Goal: Use online tool/utility: Utilize a website feature to perform a specific function

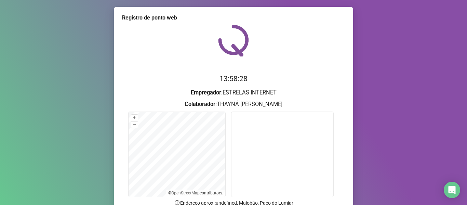
scroll to position [62, 0]
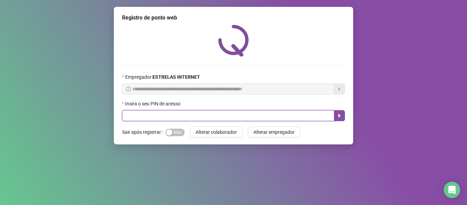
drag, startPoint x: 229, startPoint y: 111, endPoint x: 230, endPoint y: 101, distance: 9.6
click at [228, 109] on div "Insira o seu PIN de acesso" at bounding box center [233, 110] width 223 height 21
type input "*****"
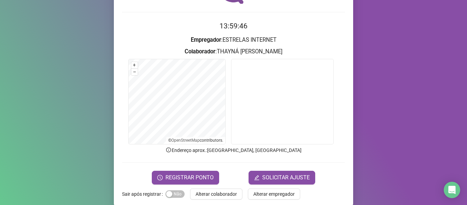
scroll to position [62, 0]
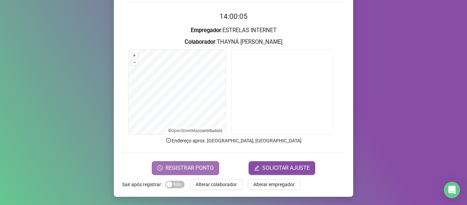
click at [192, 168] on span "REGISTRAR PONTO" at bounding box center [189, 168] width 48 height 8
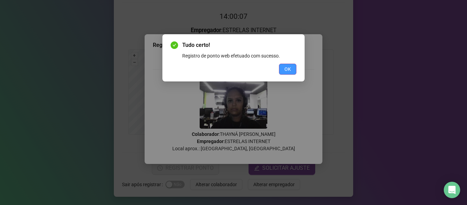
click at [286, 71] on span "OK" at bounding box center [287, 69] width 6 height 8
